Goal: Task Accomplishment & Management: Complete application form

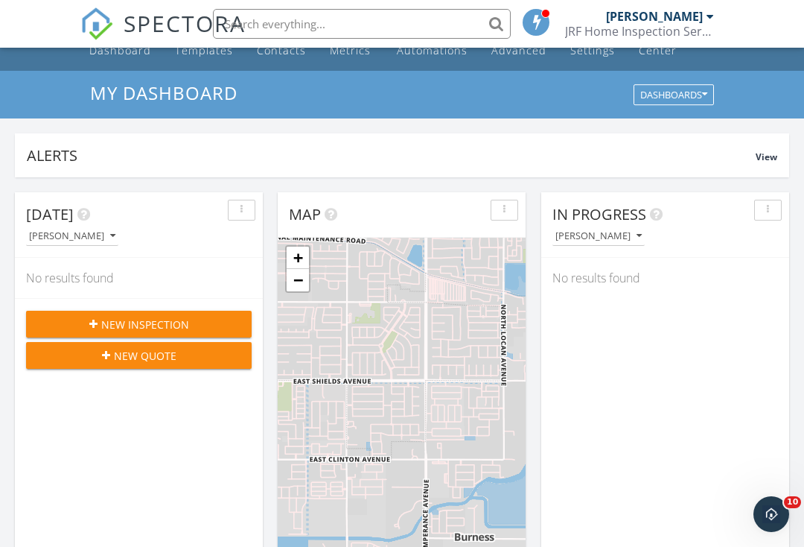
scroll to position [48, 0]
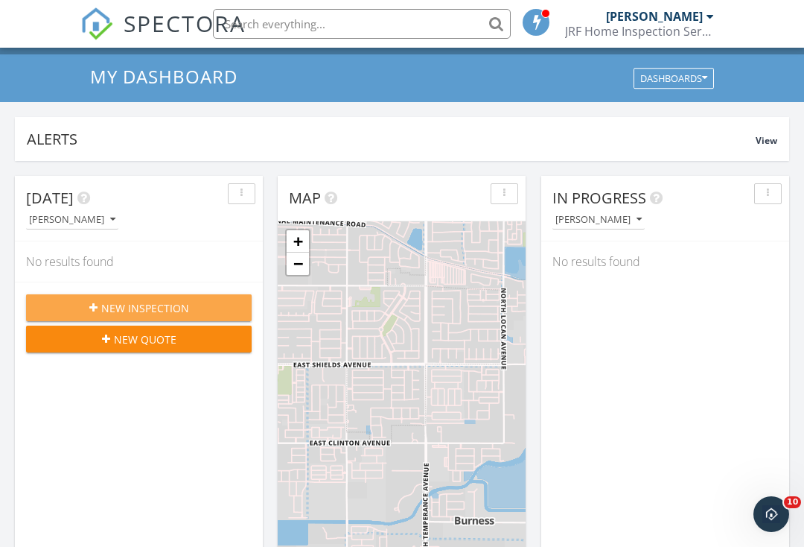
click at [90, 307] on icon "button" at bounding box center [93, 307] width 8 height 10
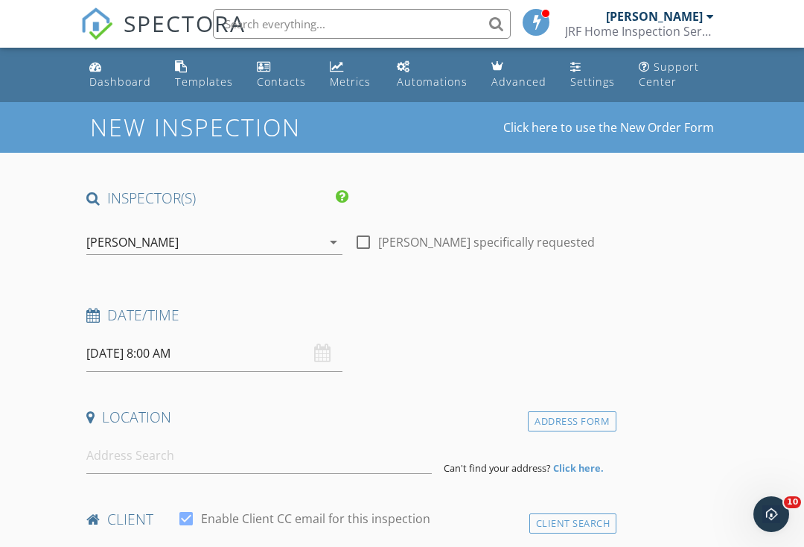
click at [238, 360] on input "[DATE] 8:00 AM" at bounding box center [214, 353] width 256 height 36
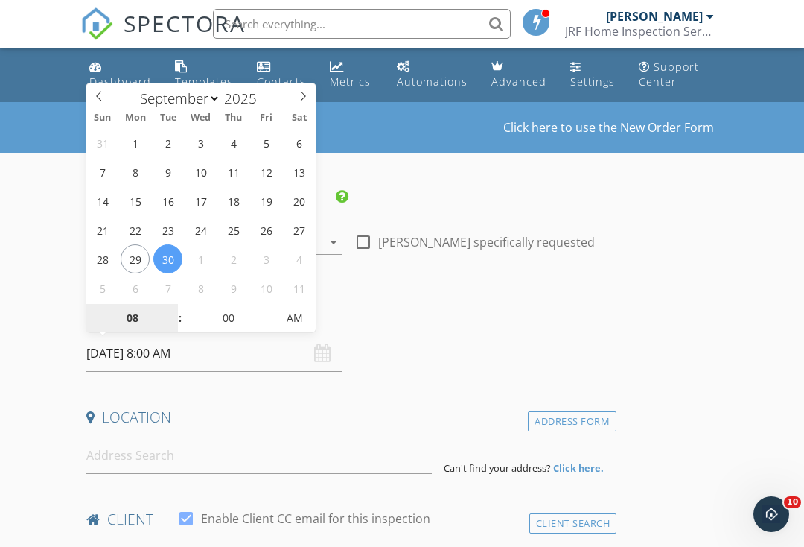
select select "9"
type input "[DATE] 8:00 AM"
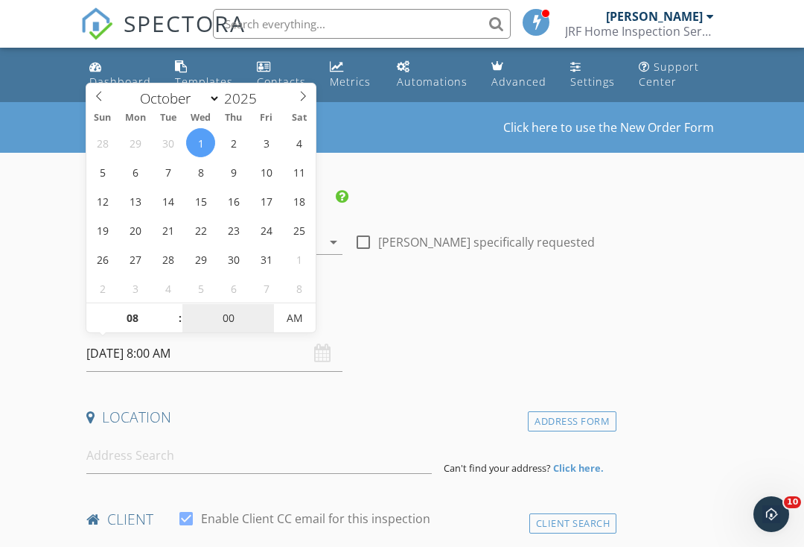
click at [238, 325] on input "00" at bounding box center [228, 319] width 92 height 30
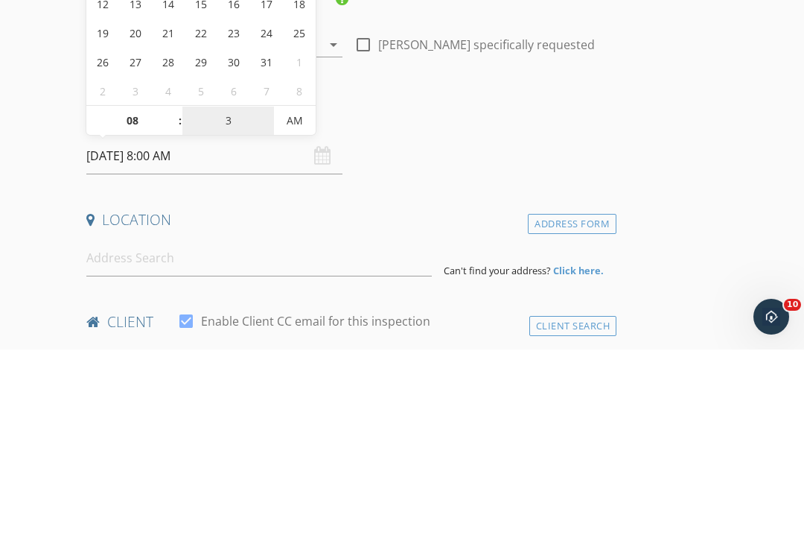
type input "30"
type input "10/01/2025 8:30 AM"
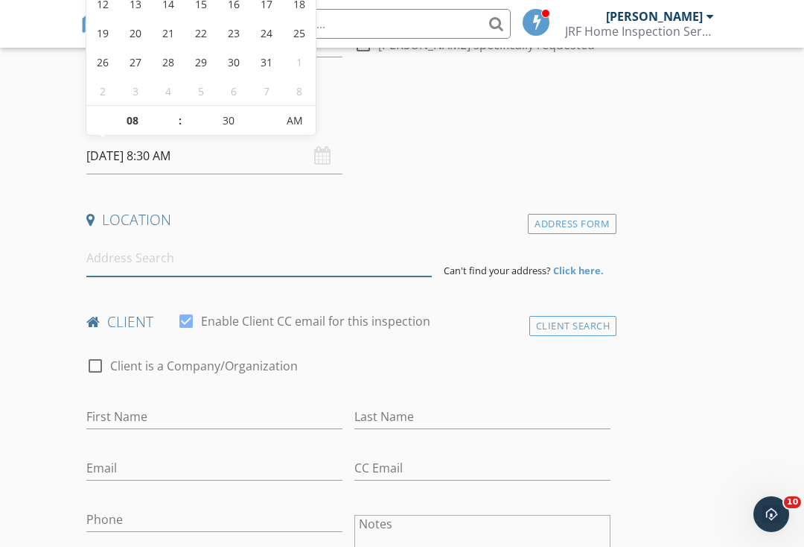
click at [108, 256] on input at bounding box center [259, 258] width 346 height 36
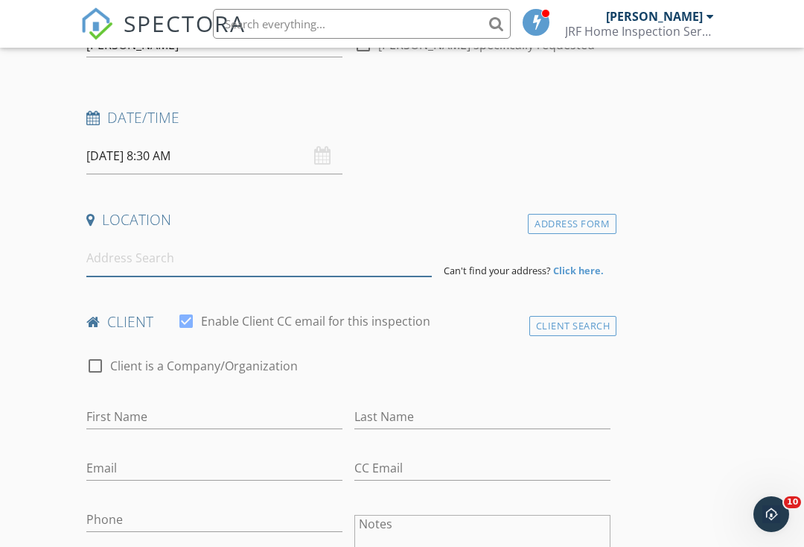
scroll to position [197, 0]
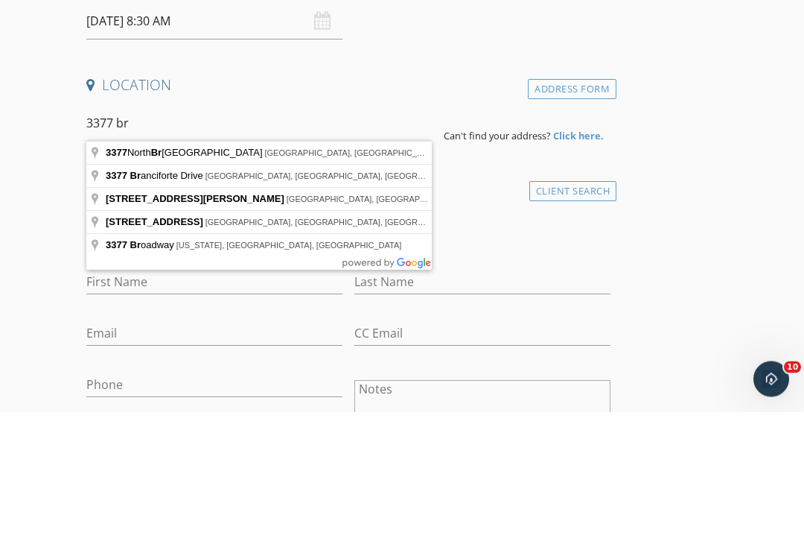
type input "3377 North Bryan Avenue, Fresno, CA, USA"
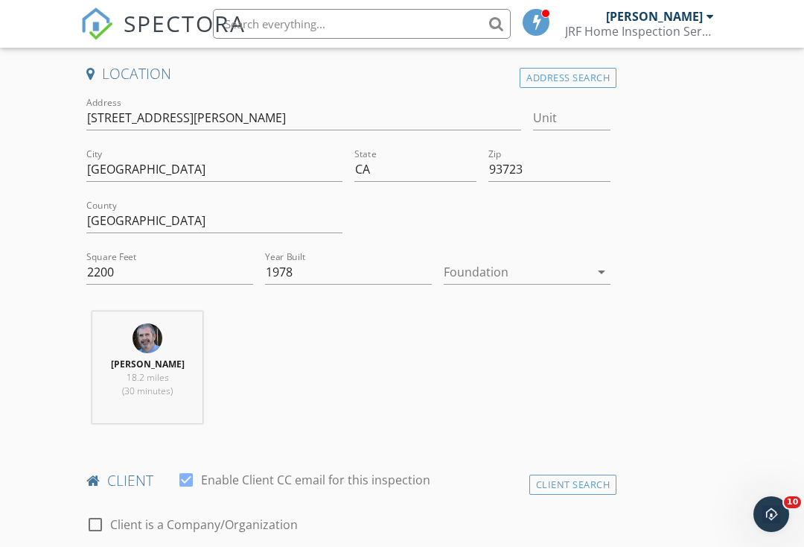
scroll to position [350, 0]
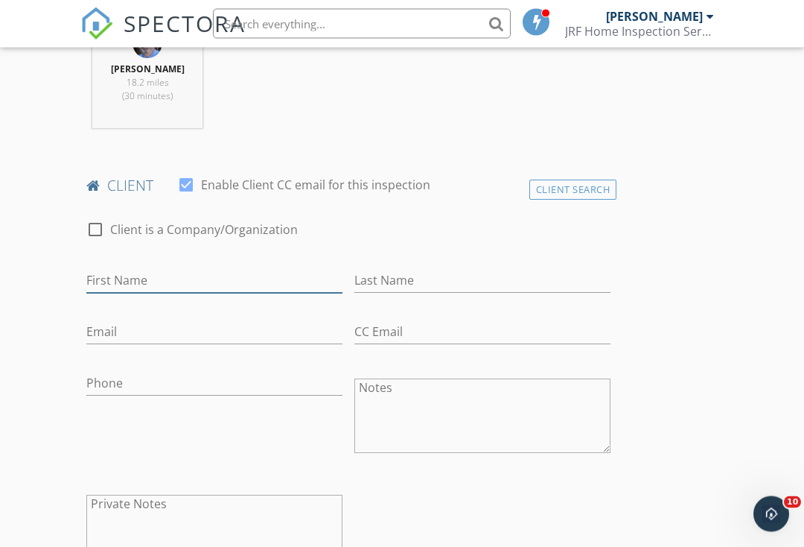
click at [111, 282] on input "First Name" at bounding box center [214, 281] width 256 height 25
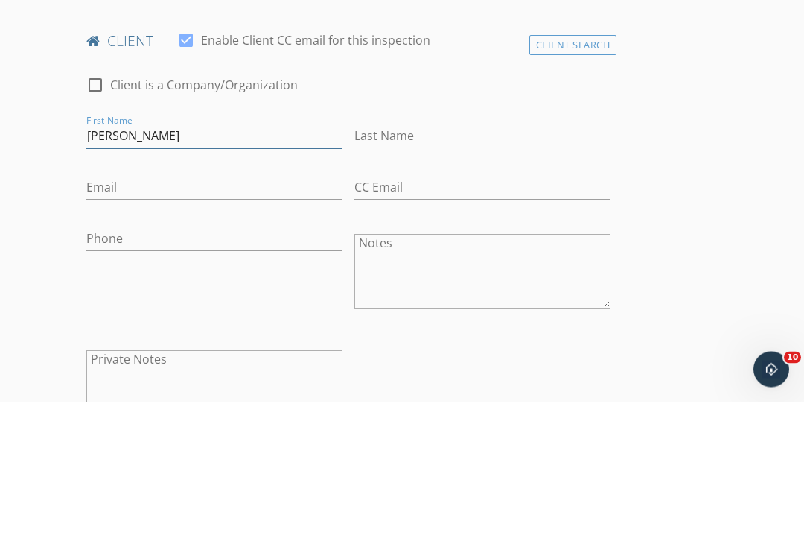
type input "Gursharan"
click at [563, 269] on input "Last Name" at bounding box center [483, 281] width 256 height 25
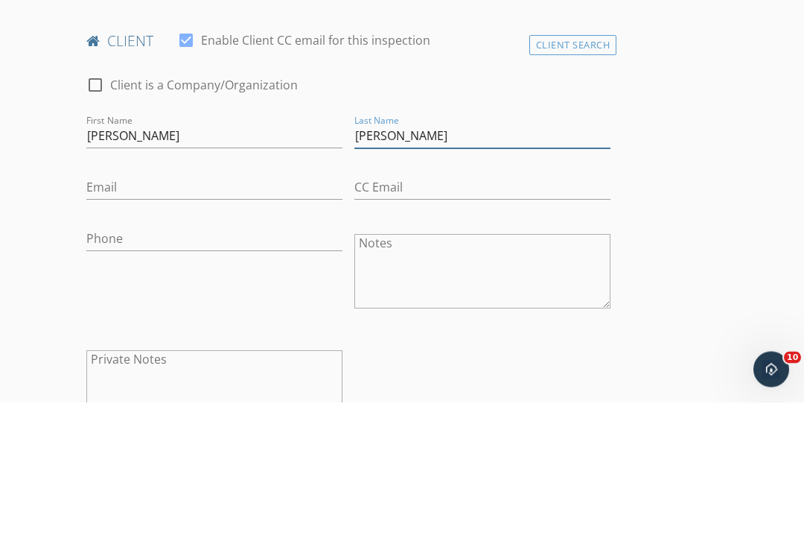
type input "Singh"
click at [92, 320] on input "Email" at bounding box center [214, 332] width 256 height 25
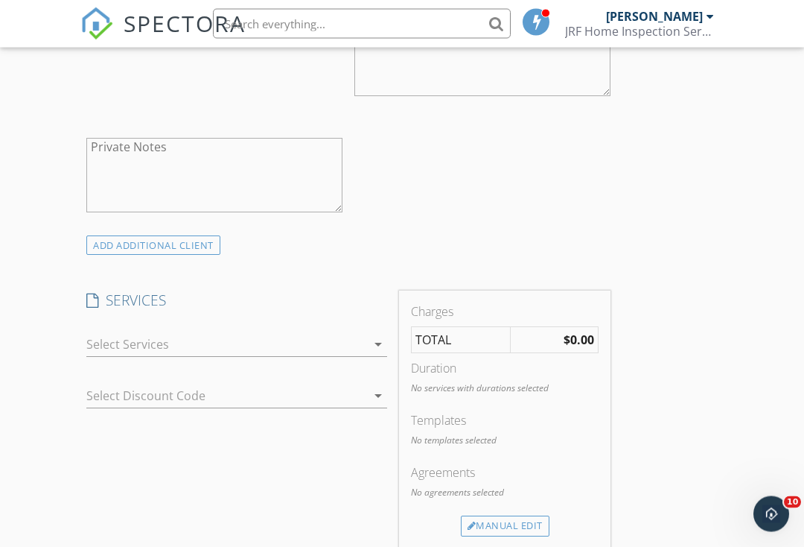
scroll to position [1002, 0]
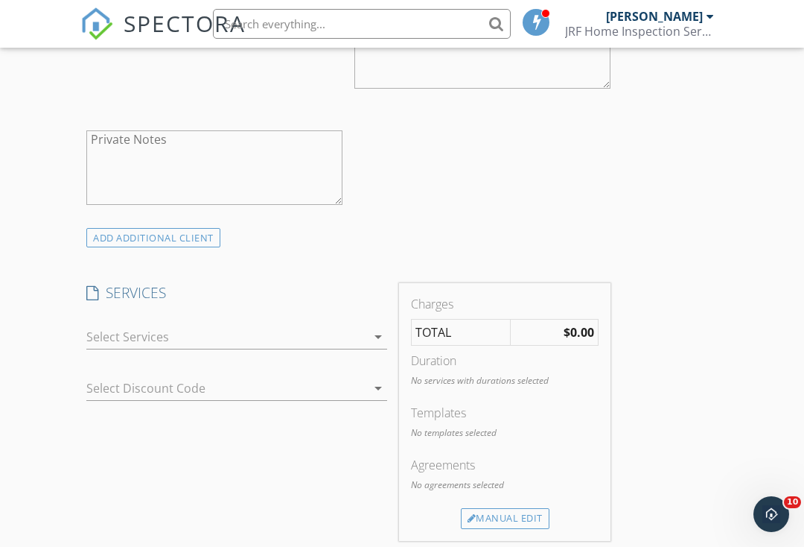
type input "Gursharan.kang8901@gmail.com"
click at [106, 333] on div at bounding box center [226, 337] width 280 height 24
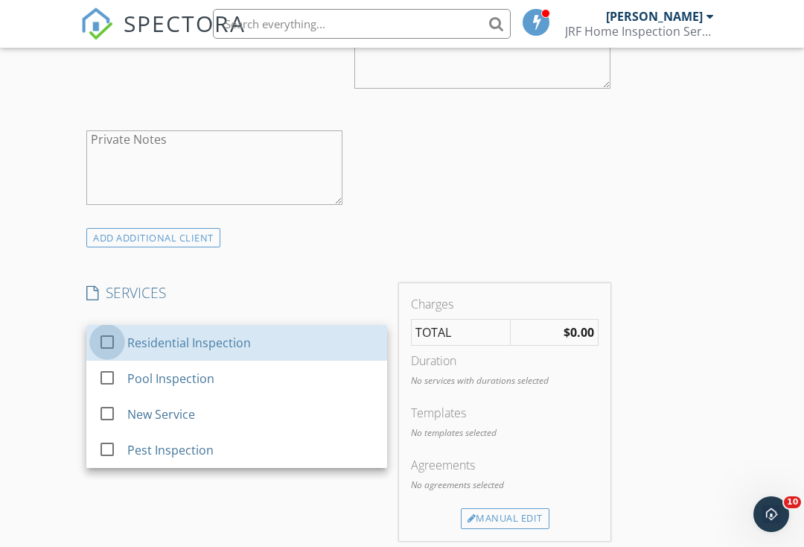
click at [104, 337] on div at bounding box center [107, 341] width 25 height 25
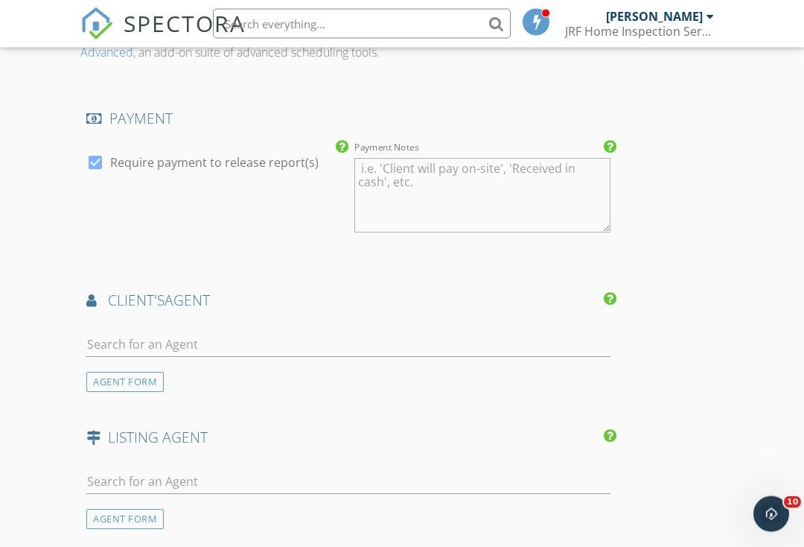
scroll to position [1594, 0]
click at [95, 343] on input "text" at bounding box center [348, 345] width 524 height 25
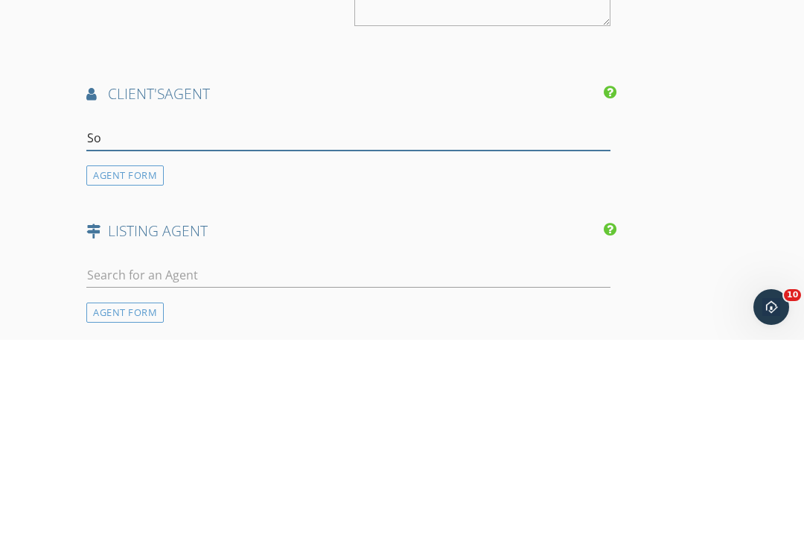
type input "Son"
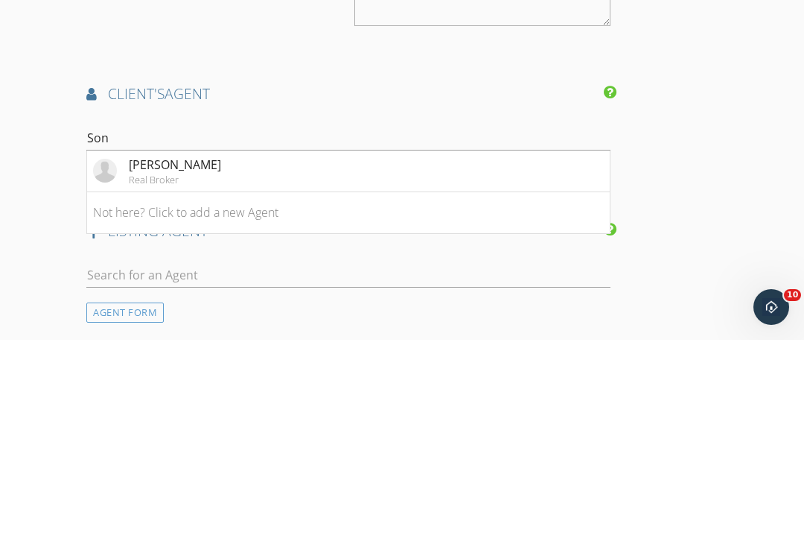
click at [133, 363] on div "Sonny Pannu" at bounding box center [175, 372] width 92 height 18
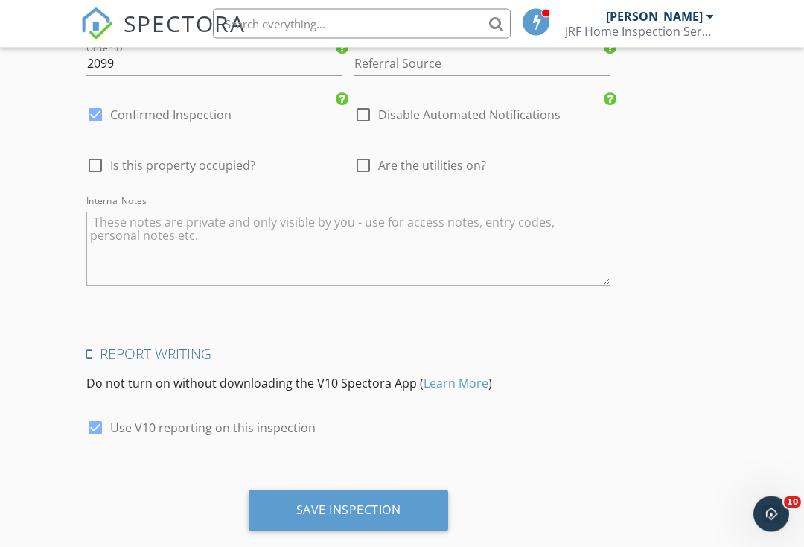
scroll to position [2488, 0]
click at [97, 427] on div at bounding box center [95, 428] width 25 height 25
checkbox input "false"
click at [436, 505] on div "Save Inspection" at bounding box center [349, 511] width 200 height 40
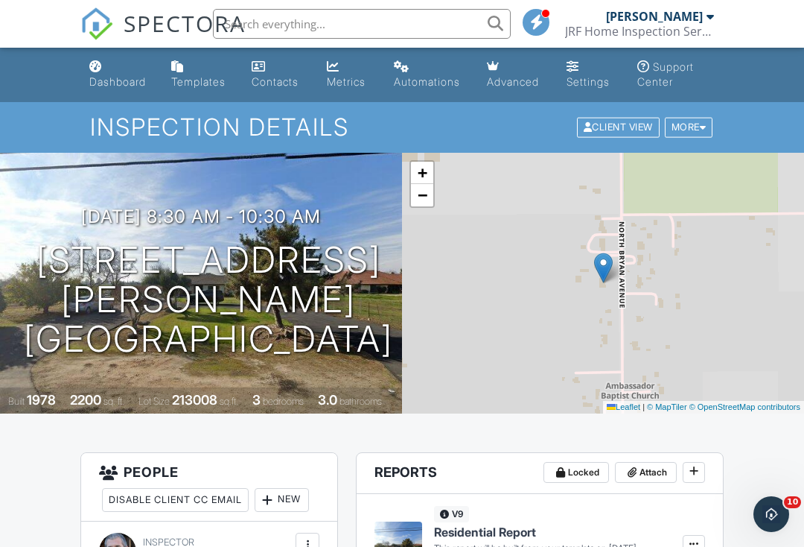
click at [115, 84] on div "Dashboard" at bounding box center [117, 81] width 57 height 13
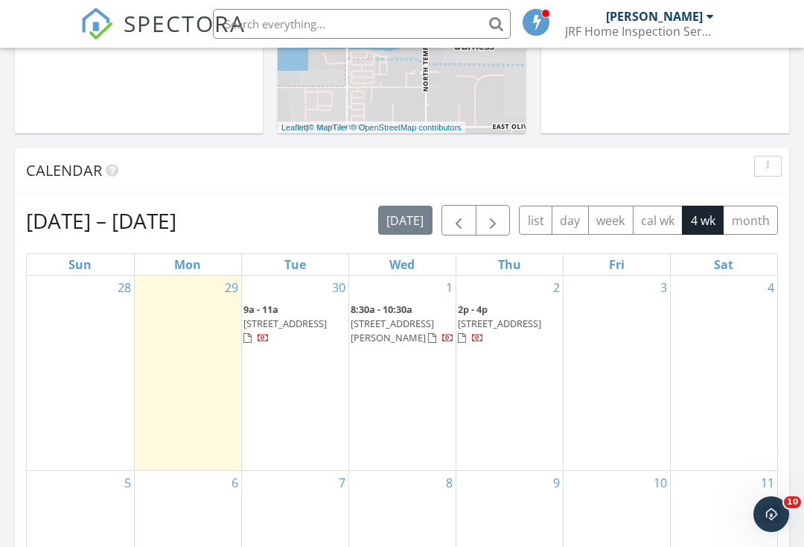
scroll to position [541, 0]
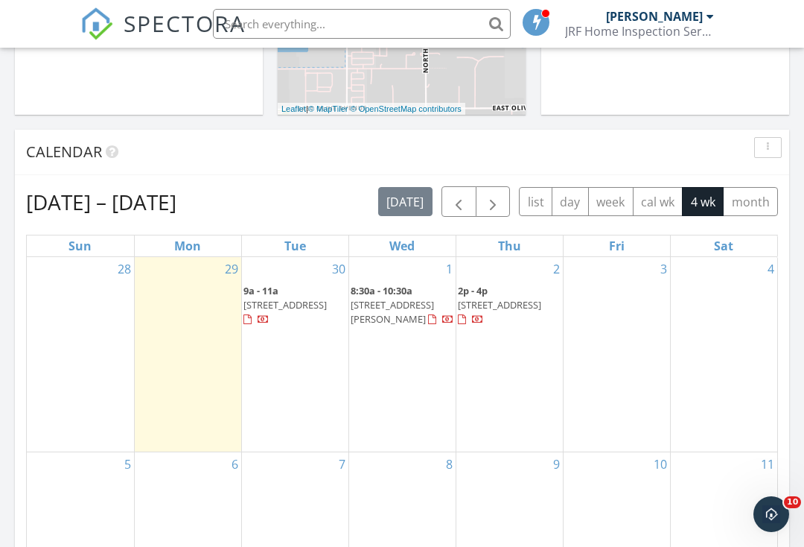
click at [752, 395] on div "4" at bounding box center [724, 354] width 107 height 194
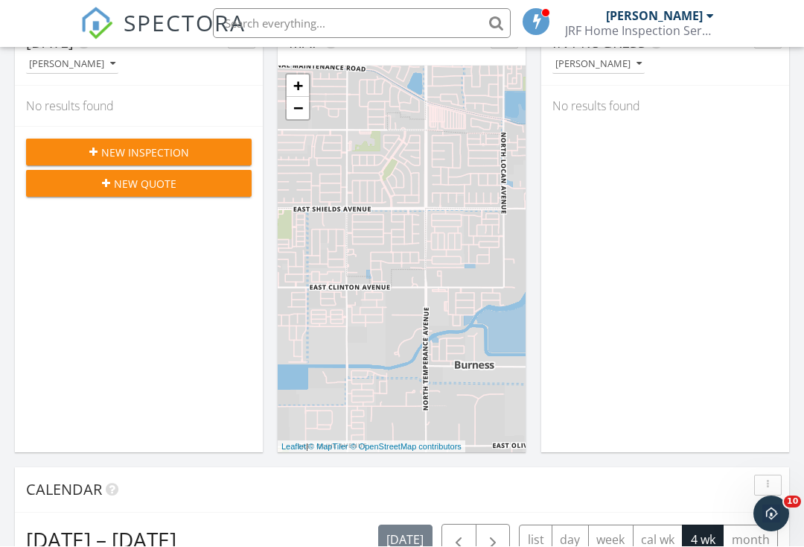
click at [101, 149] on span "New Inspection" at bounding box center [145, 153] width 88 height 16
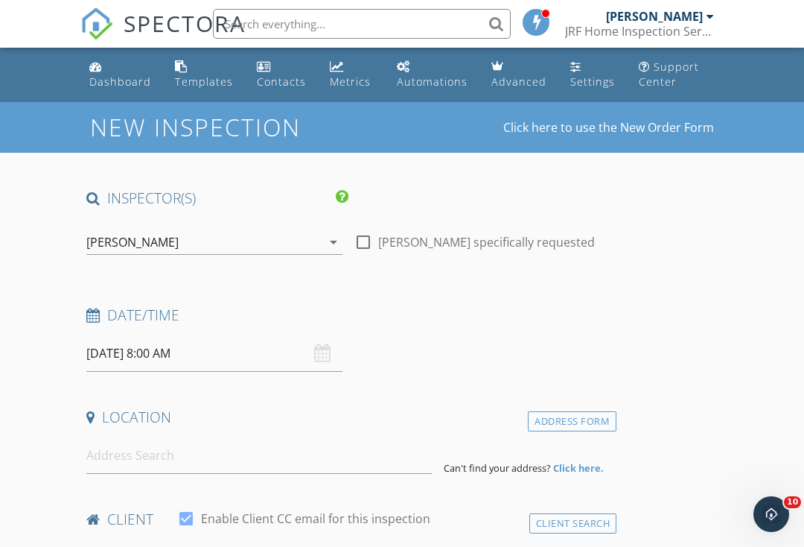
click at [234, 364] on input "[DATE] 8:00 AM" at bounding box center [214, 353] width 256 height 36
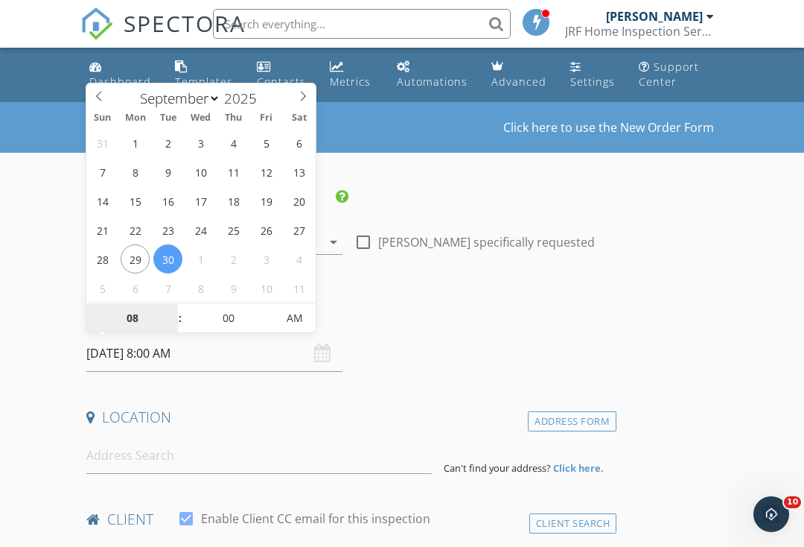
select select "9"
type input "[DATE] 8:00 AM"
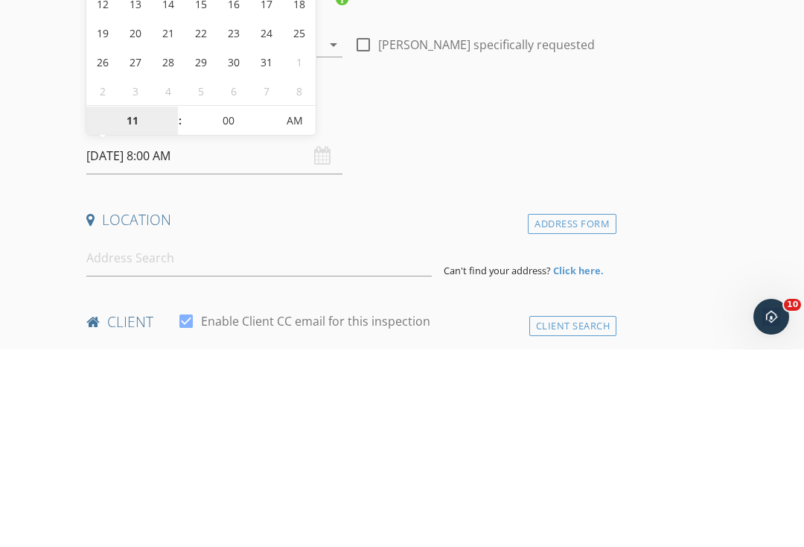
type input "11"
click at [238, 304] on input "00" at bounding box center [228, 319] width 92 height 30
type input "[DATE] 11:00 AM"
type input "30"
type input "[DATE] 11:30 AM"
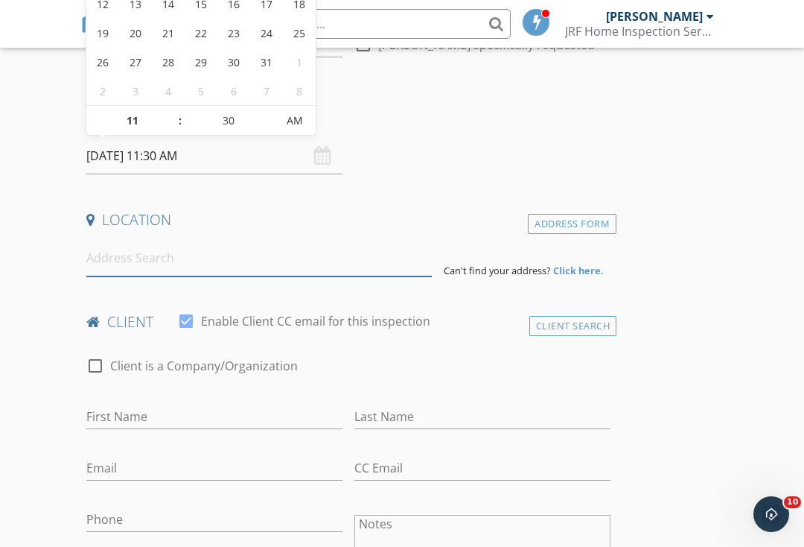
click at [114, 266] on input at bounding box center [259, 258] width 346 height 36
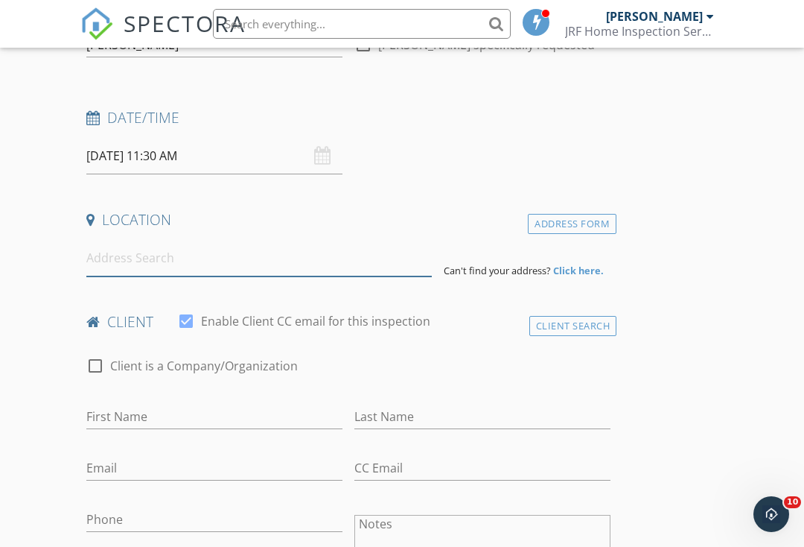
scroll to position [197, 0]
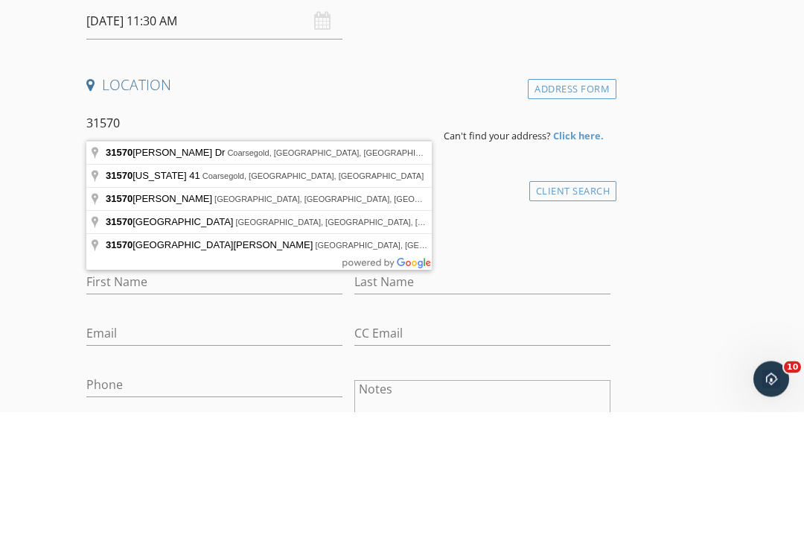
type input "[STREET_ADDRESS][PERSON_NAME]"
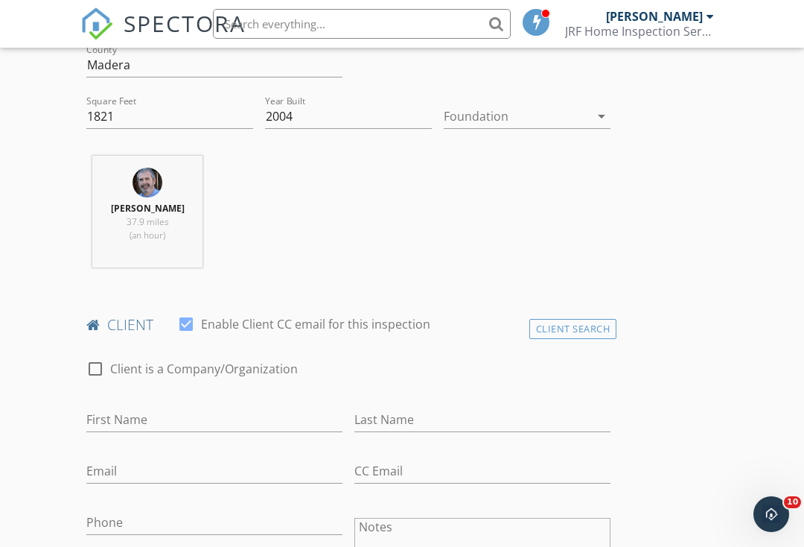
scroll to position [578, 0]
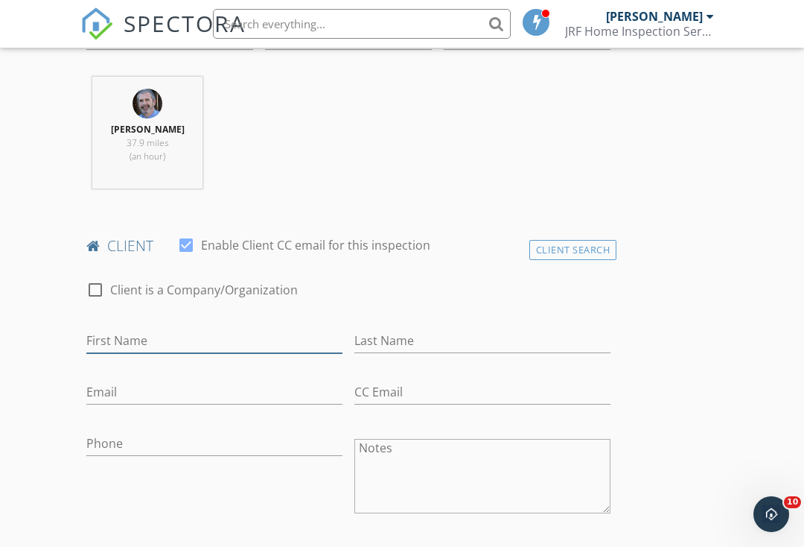
click at [101, 334] on input "First Name" at bounding box center [214, 340] width 256 height 25
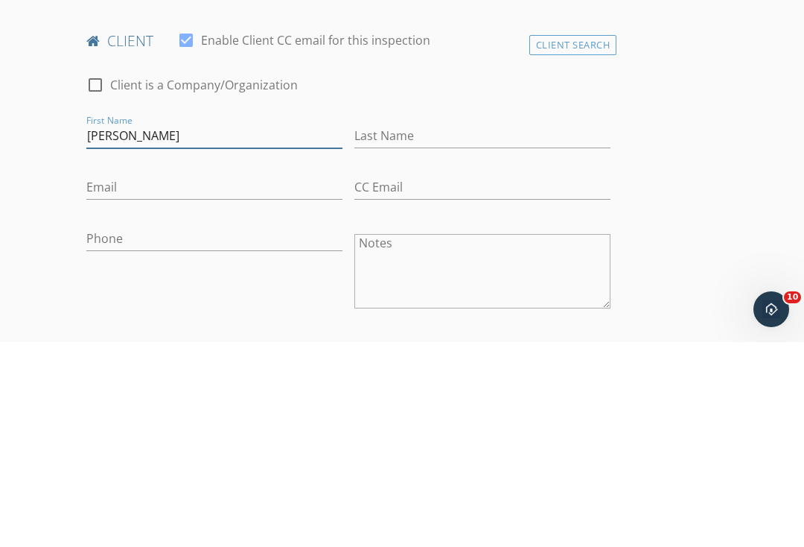
type input "[PERSON_NAME]"
click at [582, 319] on div "Last Name" at bounding box center [483, 343] width 256 height 48
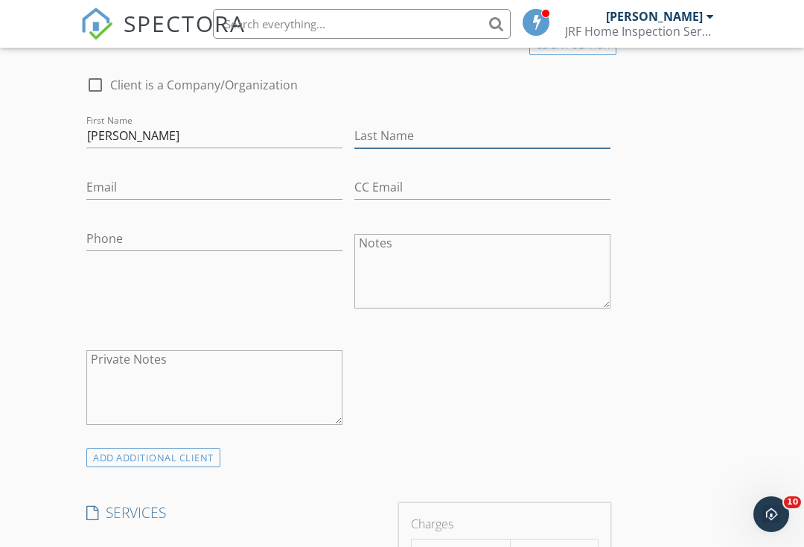
click at [564, 134] on input "Last Name" at bounding box center [483, 136] width 256 height 25
type input "[PERSON_NAME]"
click at [112, 191] on input "Email" at bounding box center [214, 187] width 256 height 25
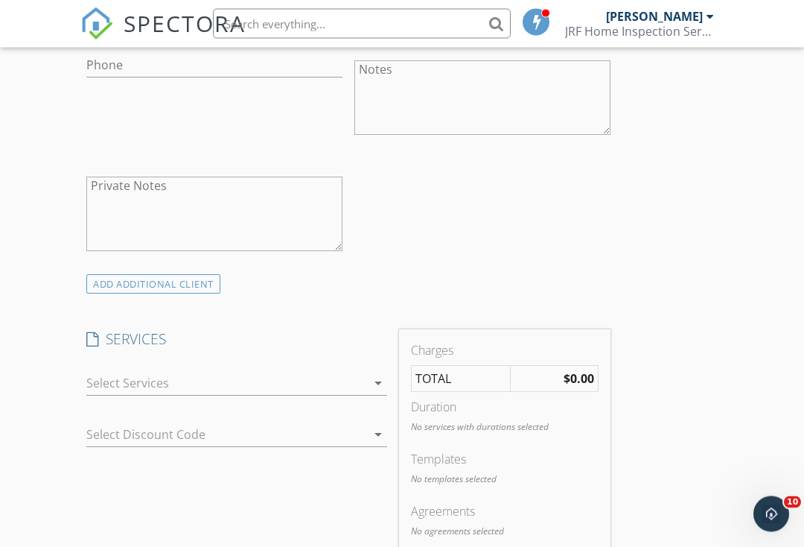
scroll to position [956, 0]
type input "[EMAIL_ADDRESS][DOMAIN_NAME]"
click at [97, 376] on div at bounding box center [226, 383] width 280 height 24
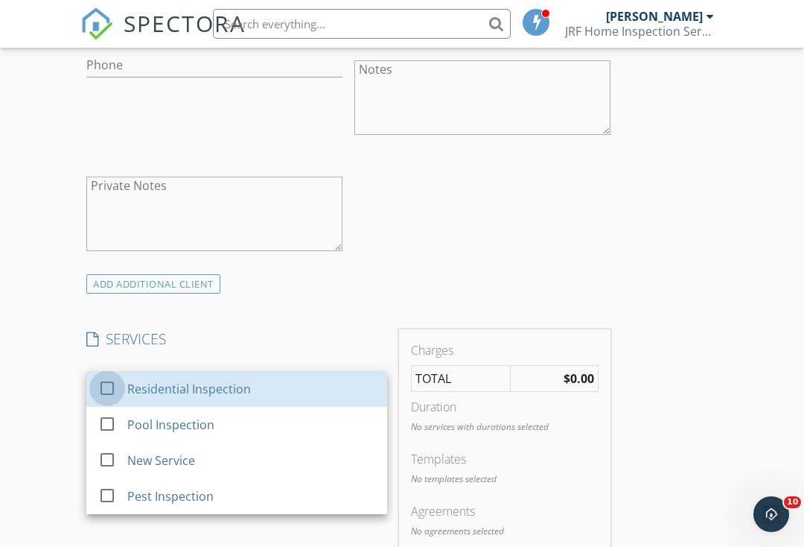
click at [102, 384] on div at bounding box center [107, 387] width 25 height 25
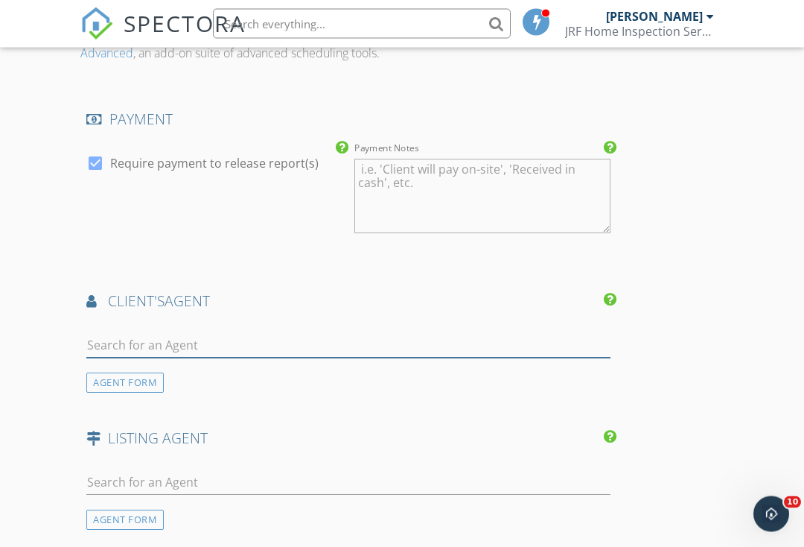
click at [96, 337] on input "text" at bounding box center [348, 346] width 524 height 25
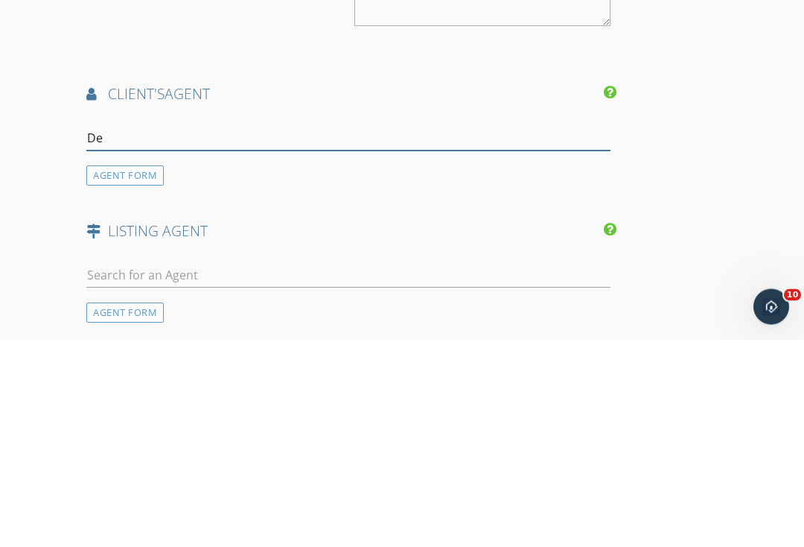
type input "Der"
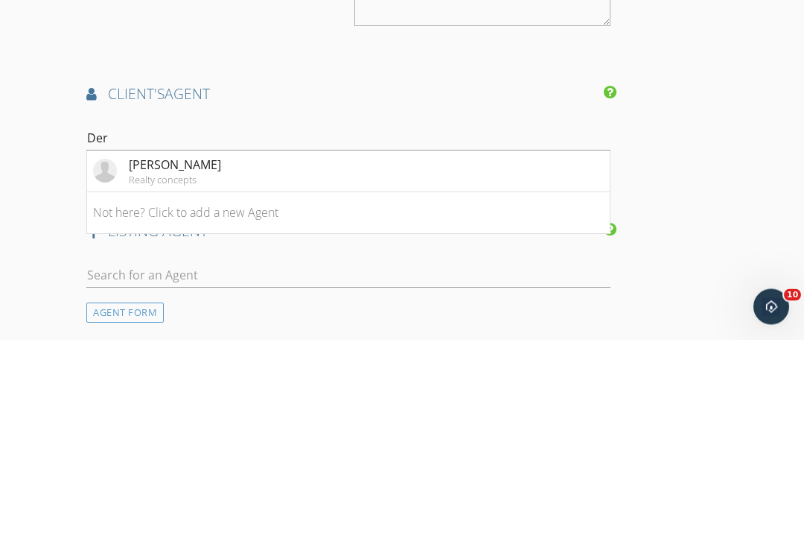
click at [153, 381] on div "Realty concepts" at bounding box center [175, 387] width 92 height 12
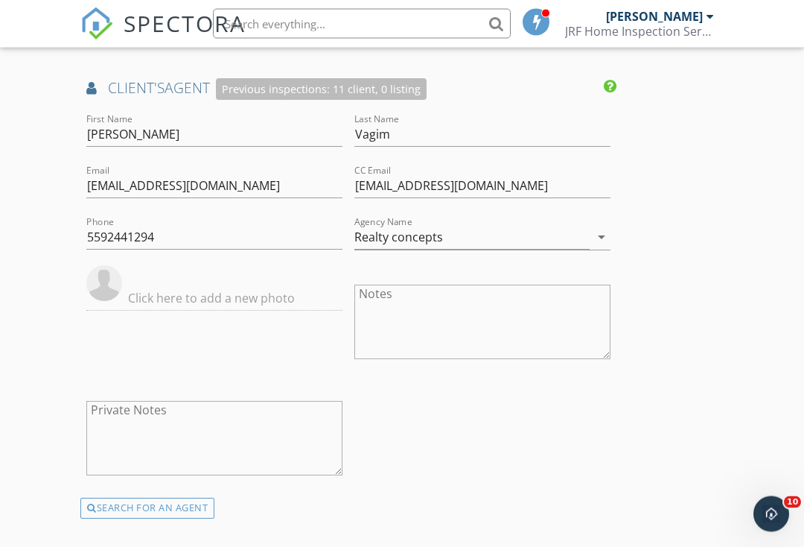
scroll to position [1819, 0]
click at [555, 180] on input "[EMAIL_ADDRESS][DOMAIN_NAME]" at bounding box center [483, 185] width 256 height 25
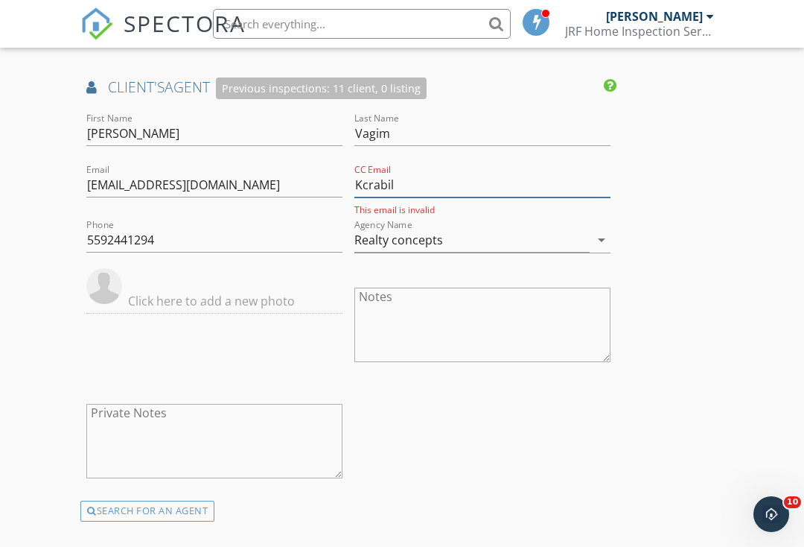
type input "Kcrabi"
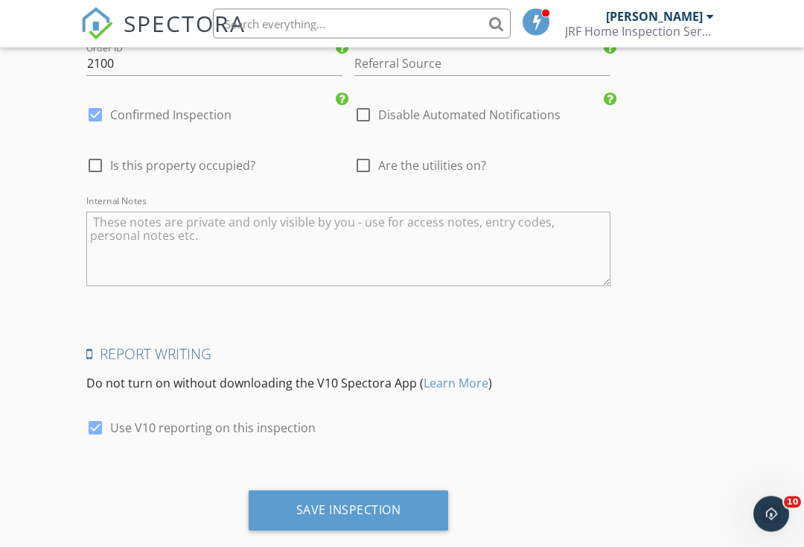
scroll to position [2500, 0]
click at [89, 421] on div at bounding box center [95, 428] width 25 height 25
checkbox input "false"
click at [434, 503] on div "Save Inspection" at bounding box center [349, 511] width 200 height 40
